Goal: Transaction & Acquisition: Purchase product/service

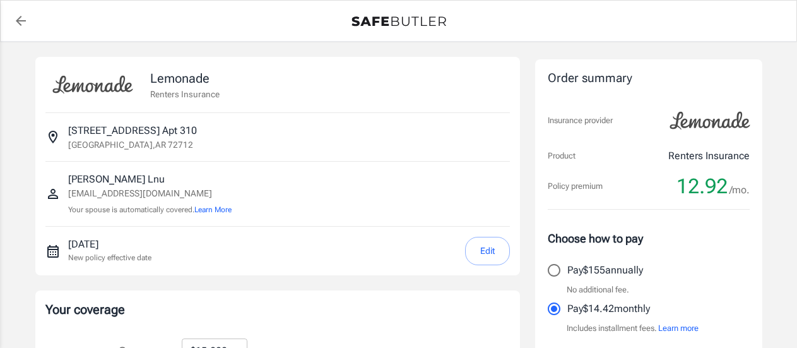
select select "15000"
select select "500"
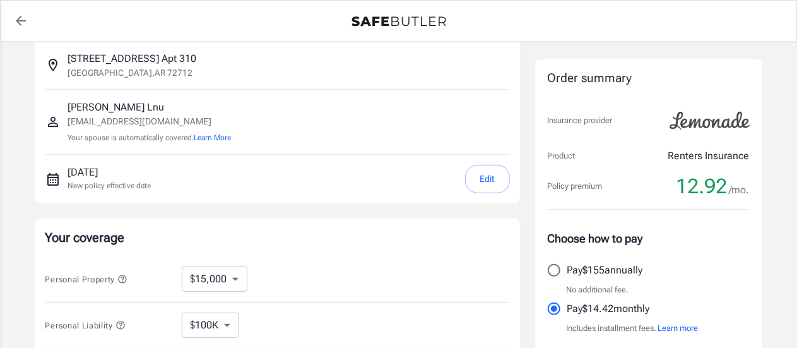
scroll to position [74, 0]
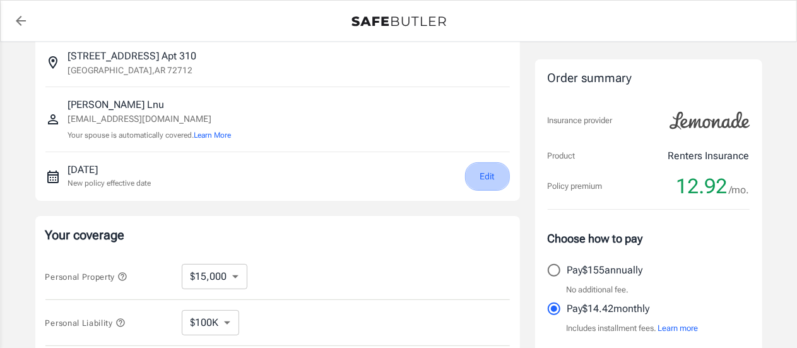
click at [491, 172] on button "Edit" at bounding box center [487, 176] width 45 height 28
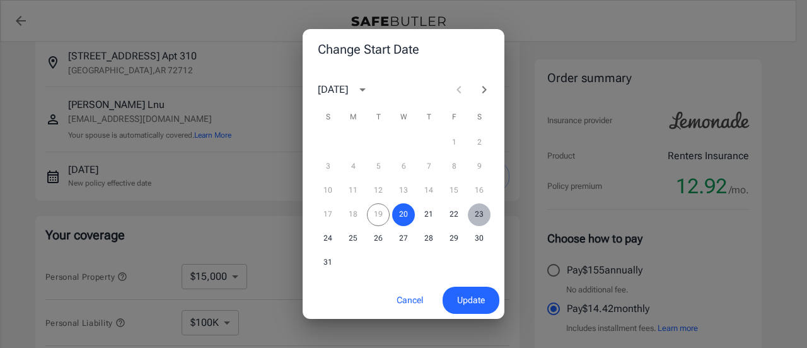
click at [478, 212] on button "23" at bounding box center [479, 214] width 23 height 23
click at [466, 299] on span "Update" at bounding box center [471, 300] width 28 height 16
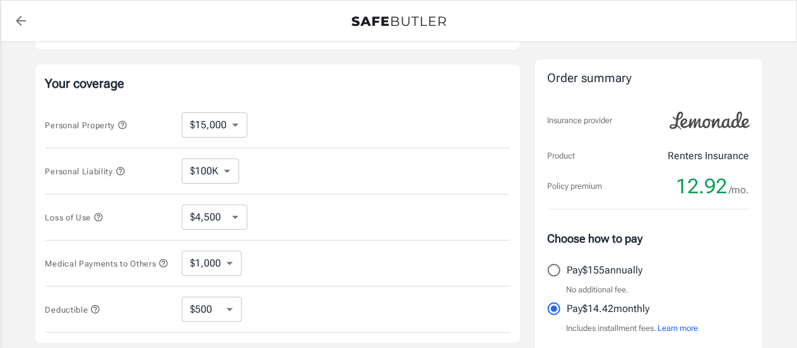
scroll to position [229, 0]
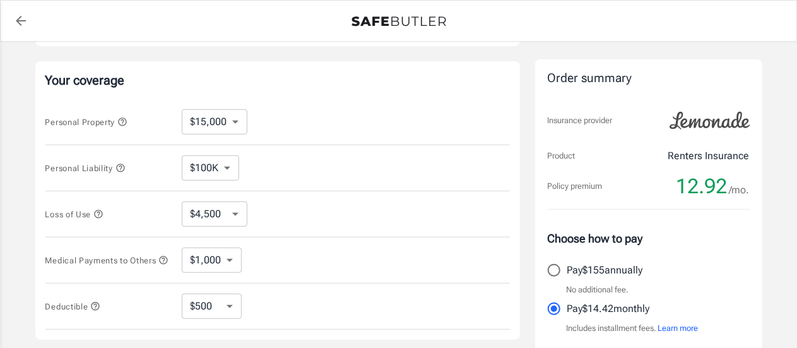
click at [100, 213] on icon "button" at bounding box center [98, 213] width 8 height 8
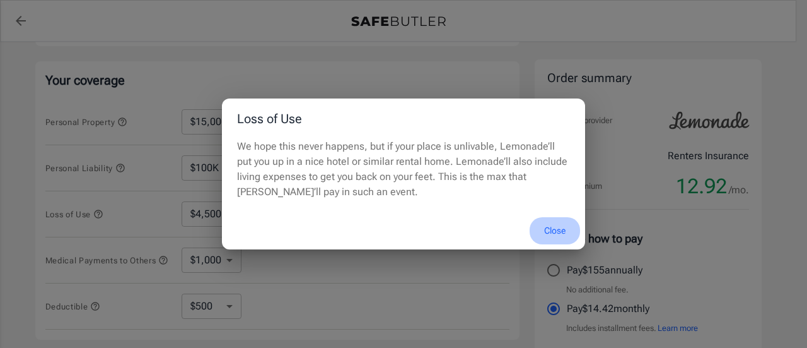
click at [563, 227] on button "Close" at bounding box center [555, 230] width 50 height 27
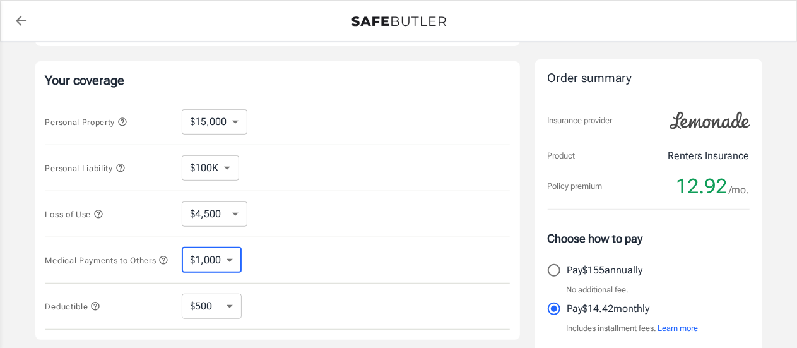
click at [225, 261] on select "$1,000 $2,000 $3,000 $4,000 $5,000" at bounding box center [212, 259] width 60 height 25
click at [120, 267] on button "Medical Payments to Others" at bounding box center [107, 259] width 124 height 15
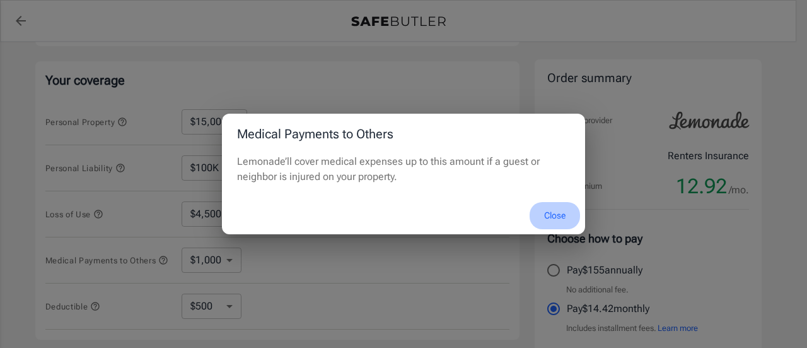
click at [559, 212] on button "Close" at bounding box center [555, 215] width 50 height 27
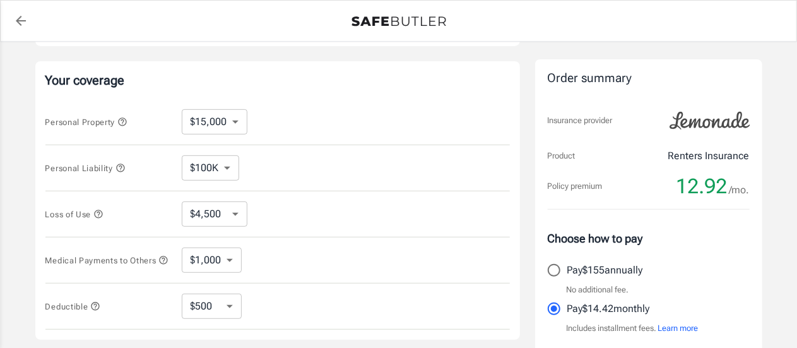
click at [158, 265] on icon "button" at bounding box center [163, 260] width 10 height 10
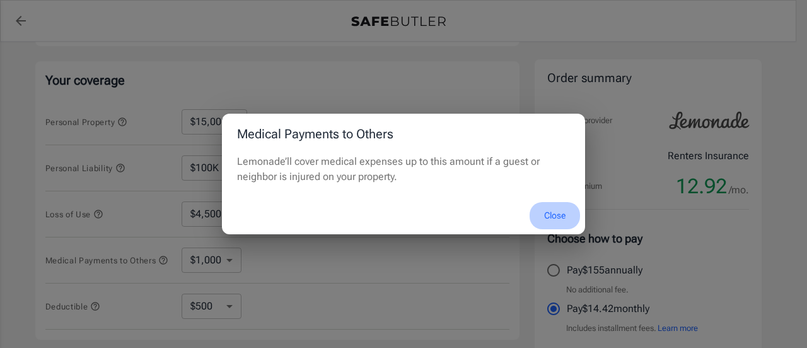
click at [552, 213] on button "Close" at bounding box center [555, 215] width 50 height 27
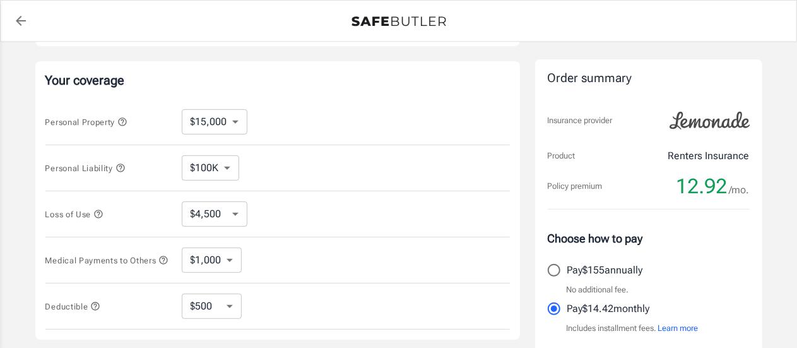
click at [98, 311] on icon "button" at bounding box center [95, 306] width 10 height 10
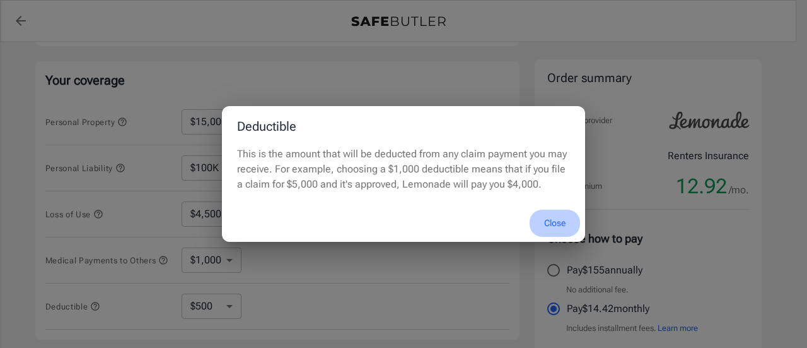
click at [555, 219] on button "Close" at bounding box center [555, 222] width 50 height 27
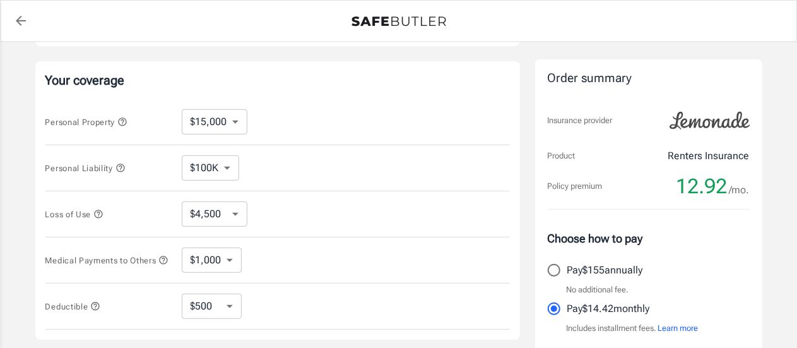
click at [126, 123] on icon "button" at bounding box center [122, 122] width 10 height 10
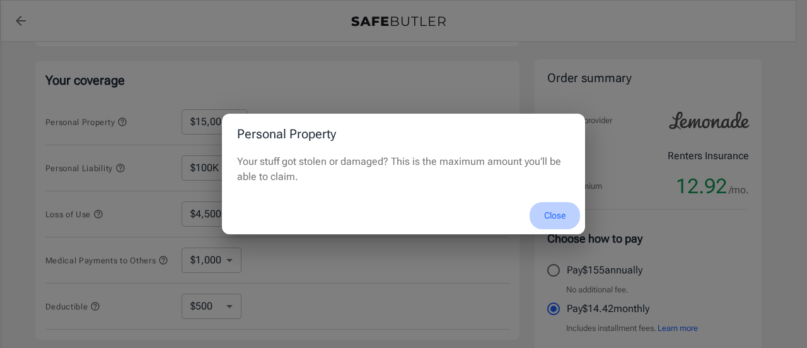
click at [552, 209] on button "Close" at bounding box center [555, 215] width 50 height 27
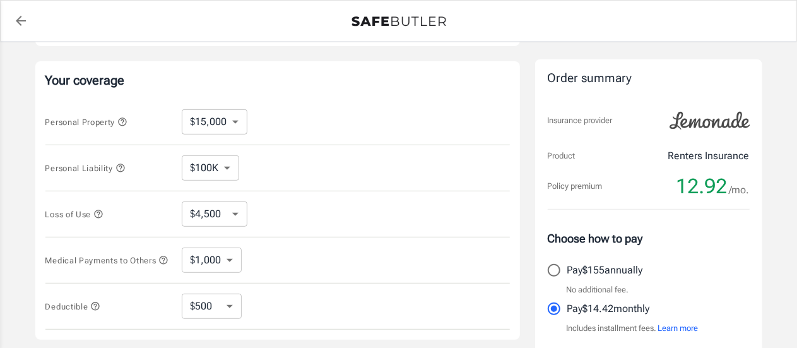
click at [121, 163] on icon "button" at bounding box center [120, 168] width 10 height 10
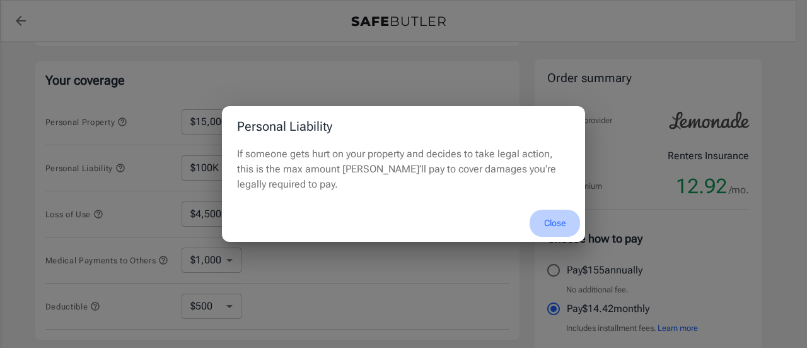
click at [548, 219] on button "Close" at bounding box center [555, 222] width 50 height 27
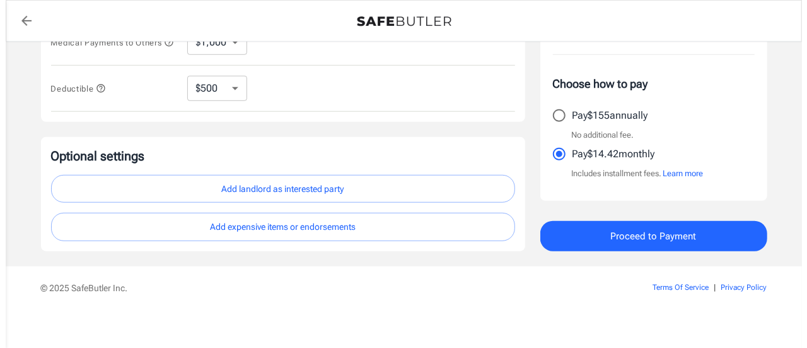
scroll to position [455, 0]
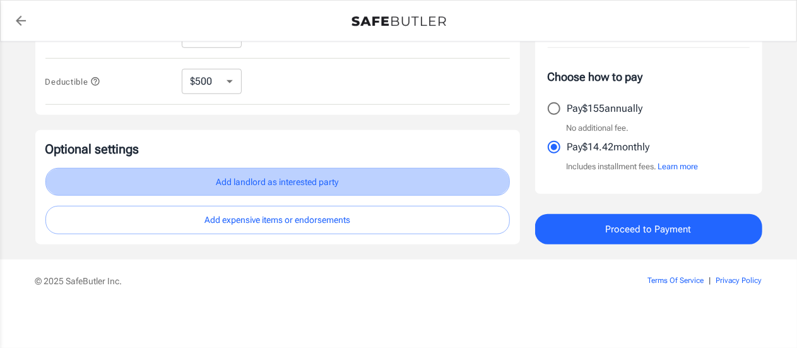
click at [299, 185] on button "Add landlord as interested party" at bounding box center [277, 182] width 464 height 28
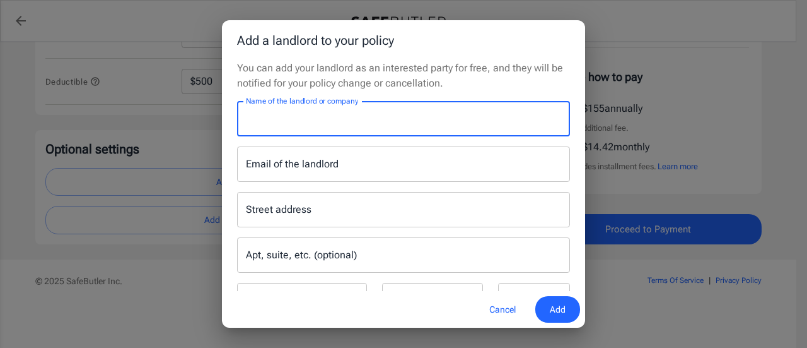
click at [367, 125] on input "Name of the landlord or company" at bounding box center [403, 118] width 333 height 35
type input "Townbranch Apartments"
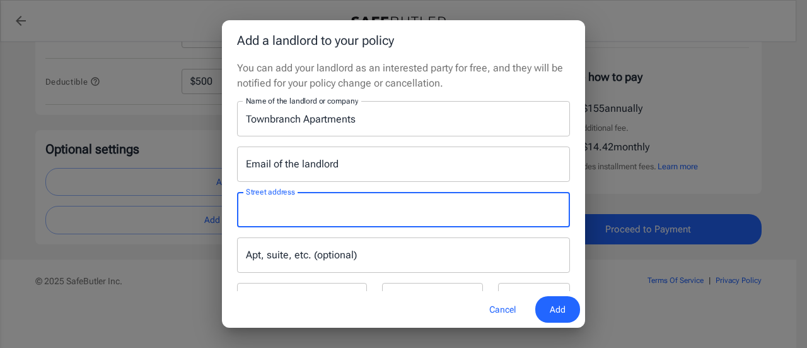
click at [291, 211] on input "Street address" at bounding box center [404, 209] width 322 height 24
paste input "[STREET_ADDRESS]"
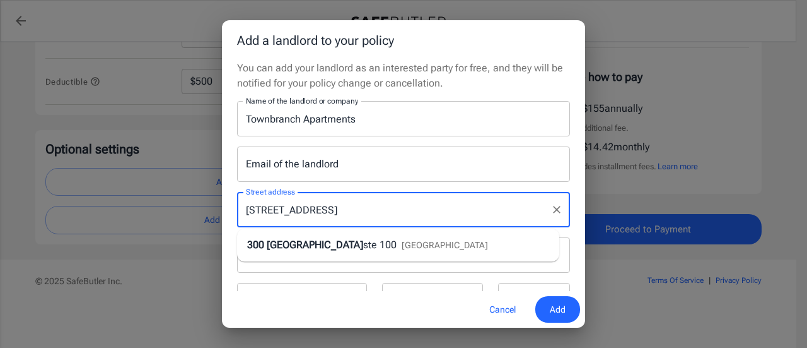
click at [379, 252] on li "[STREET_ADDRESS]" at bounding box center [398, 244] width 322 height 23
type input "[STREET_ADDRESS]"
type input "[GEOGRAPHIC_DATA]"
select select "AR"
type input "72712"
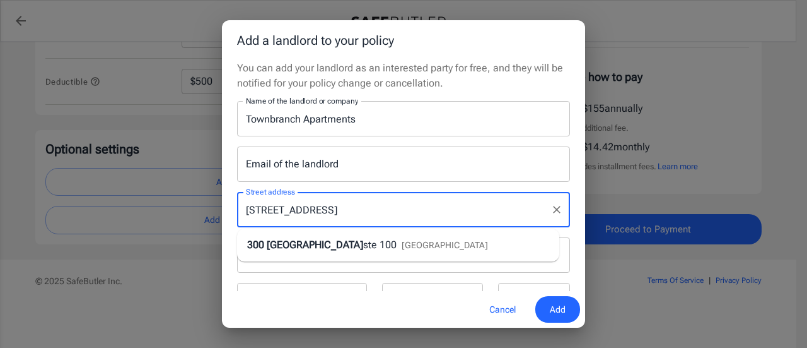
type input "[STREET_ADDRESS]"
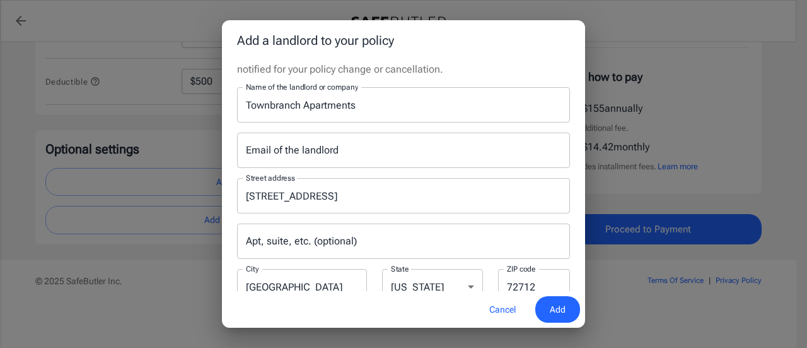
scroll to position [0, 0]
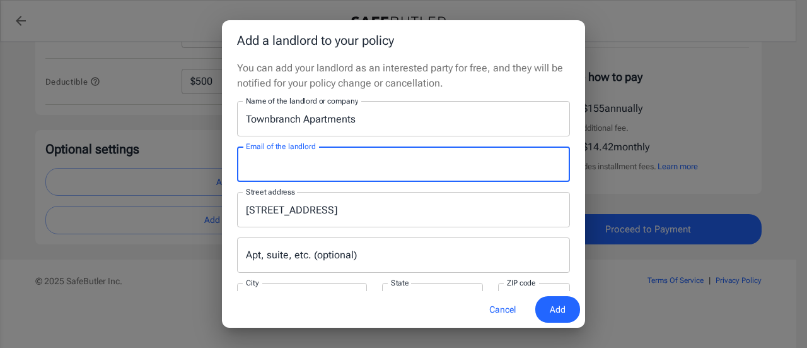
click at [397, 163] on input "Email of the landlord" at bounding box center [403, 163] width 333 height 35
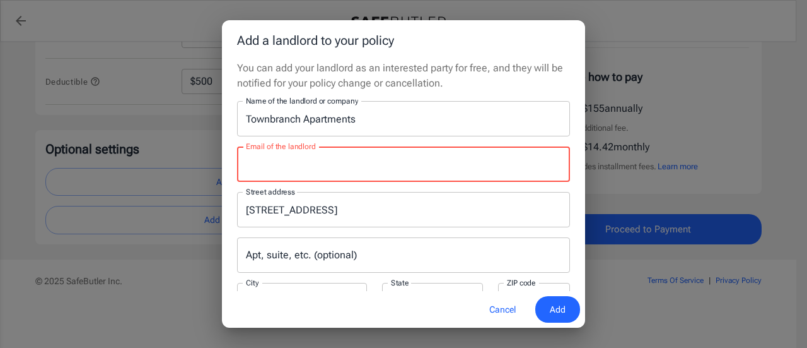
paste input "[EMAIL_ADDRESS][DOMAIN_NAME]"
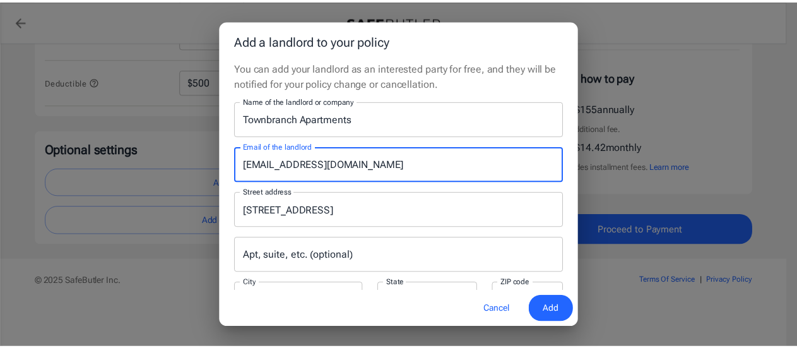
scroll to position [52, 0]
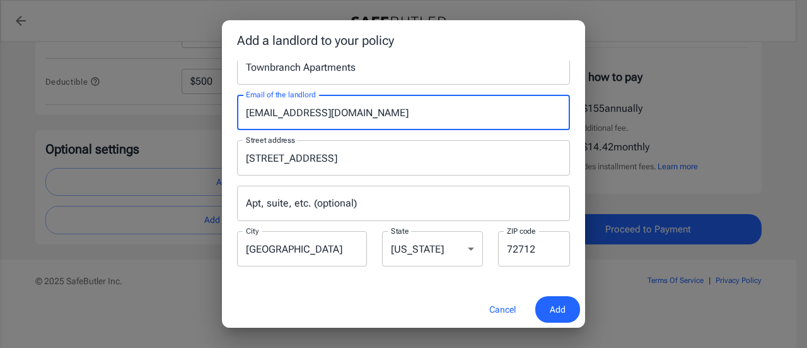
type input "[EMAIL_ADDRESS][DOMAIN_NAME]"
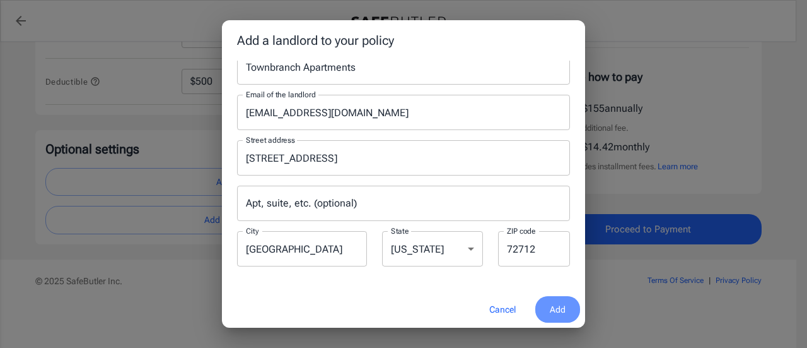
click at [563, 310] on span "Add" at bounding box center [558, 310] width 16 height 16
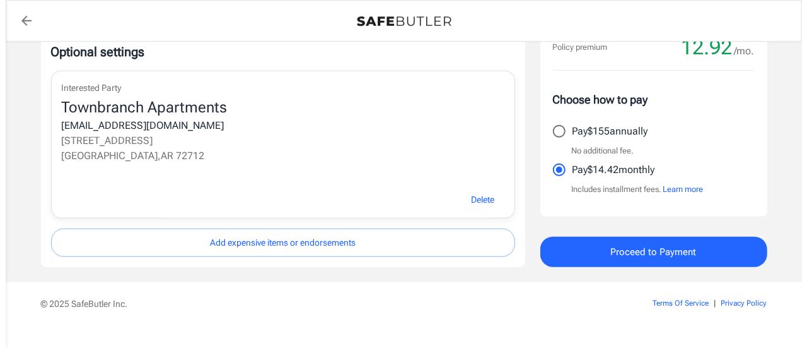
scroll to position [554, 0]
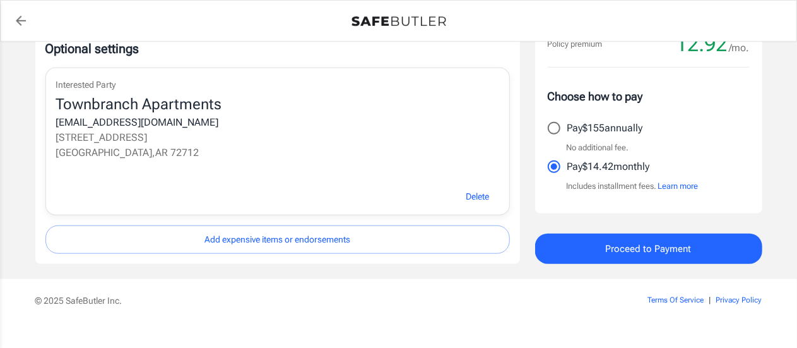
click at [630, 257] on span "Proceed to Payment" at bounding box center [649, 248] width 86 height 16
